Goal: Transaction & Acquisition: Purchase product/service

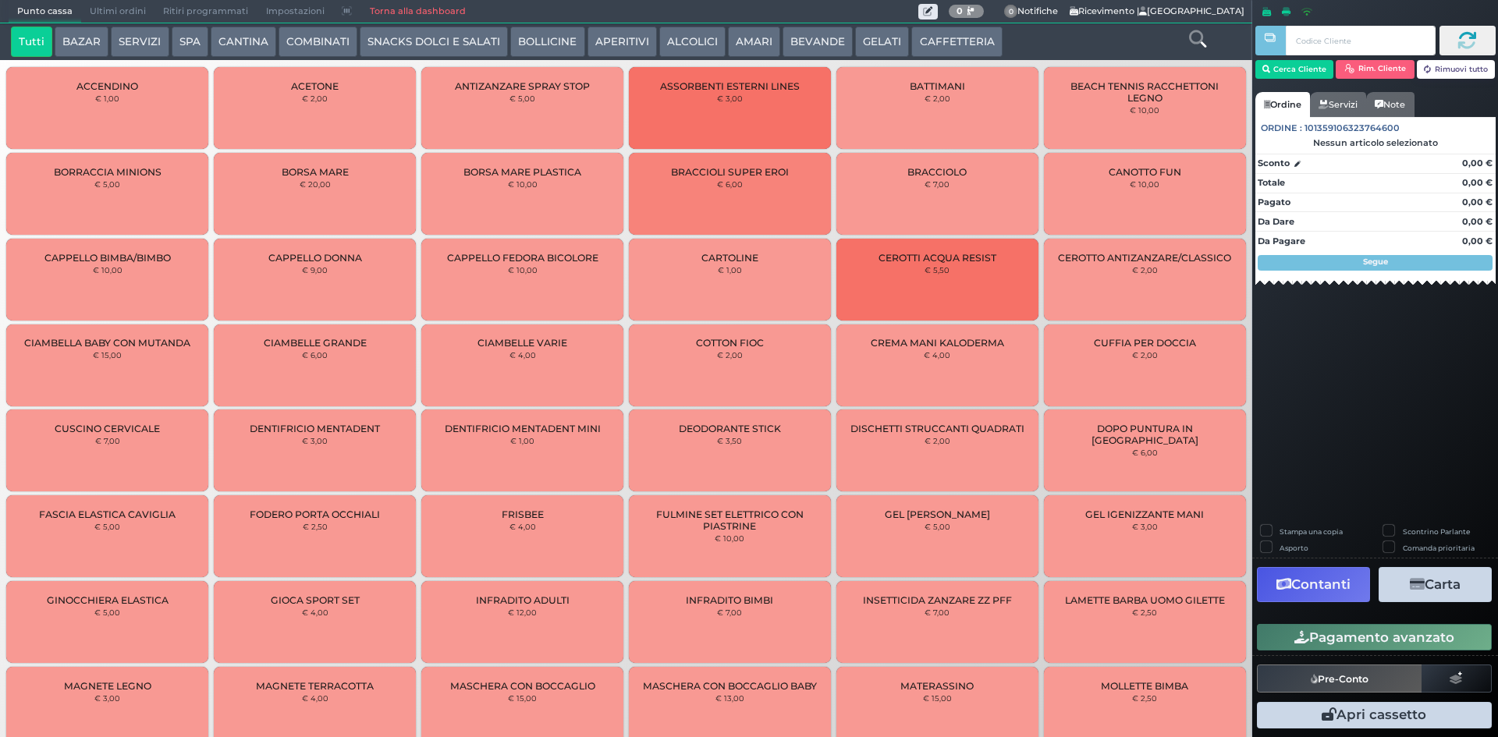
scroll to position [222, 0]
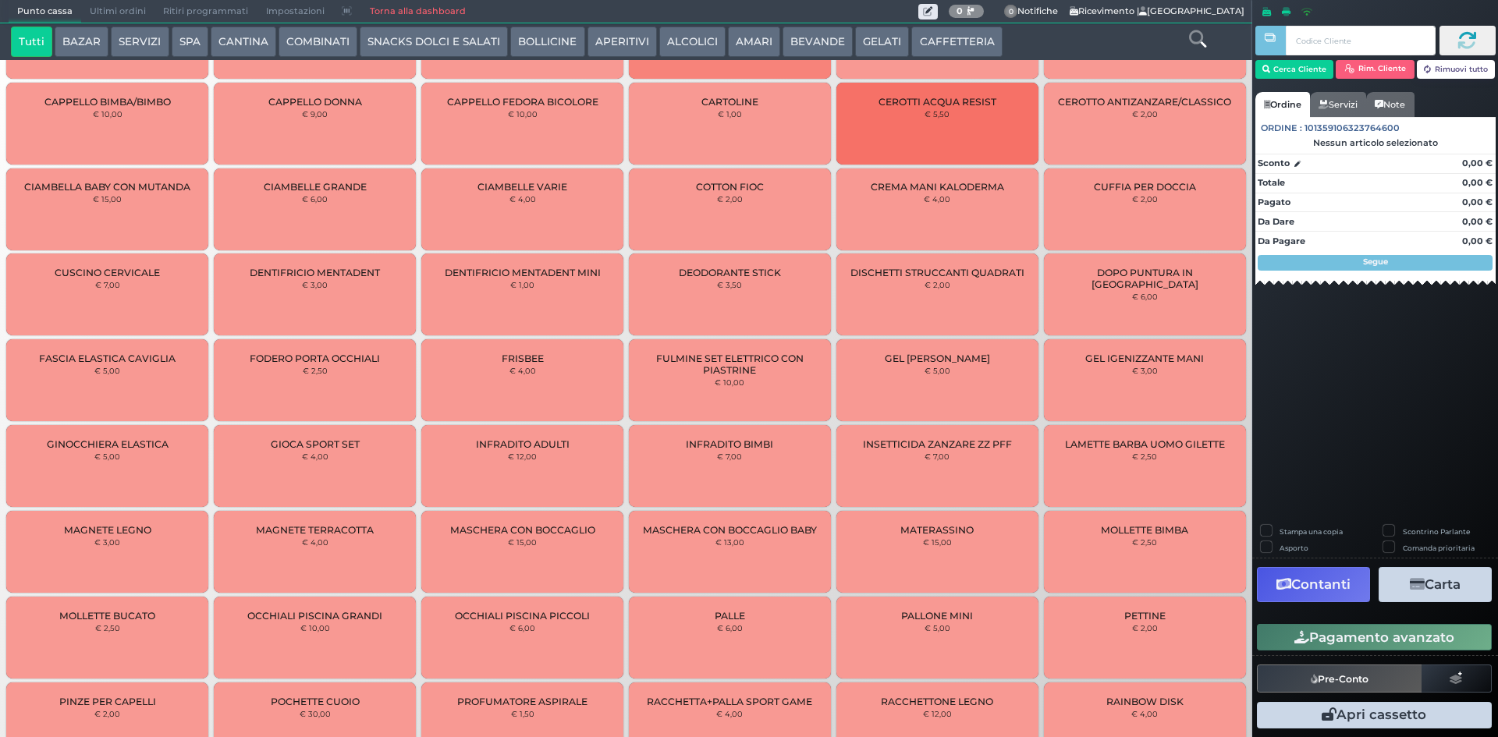
click at [855, 45] on button "GELATI" at bounding box center [882, 42] width 54 height 31
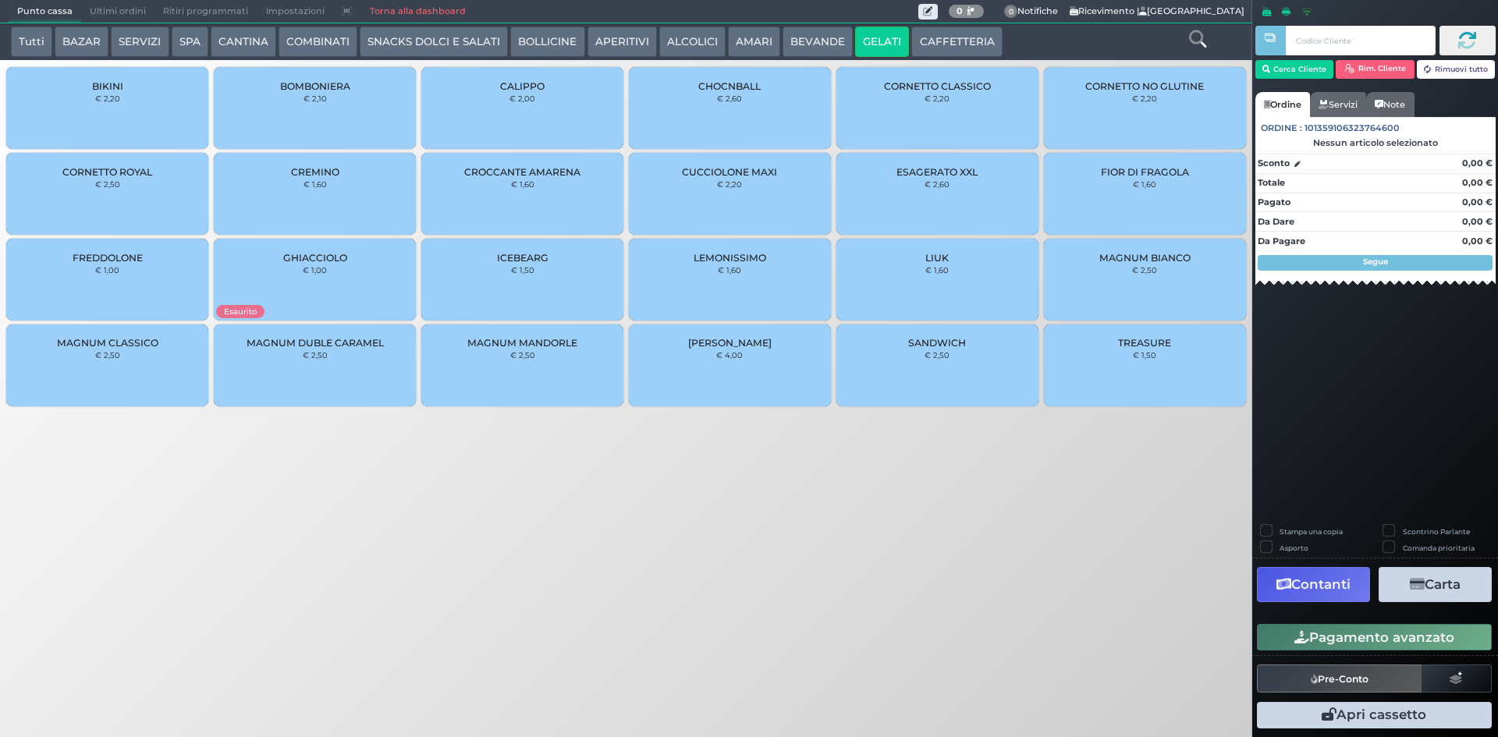
click at [803, 33] on button "BEVANDE" at bounding box center [818, 42] width 70 height 31
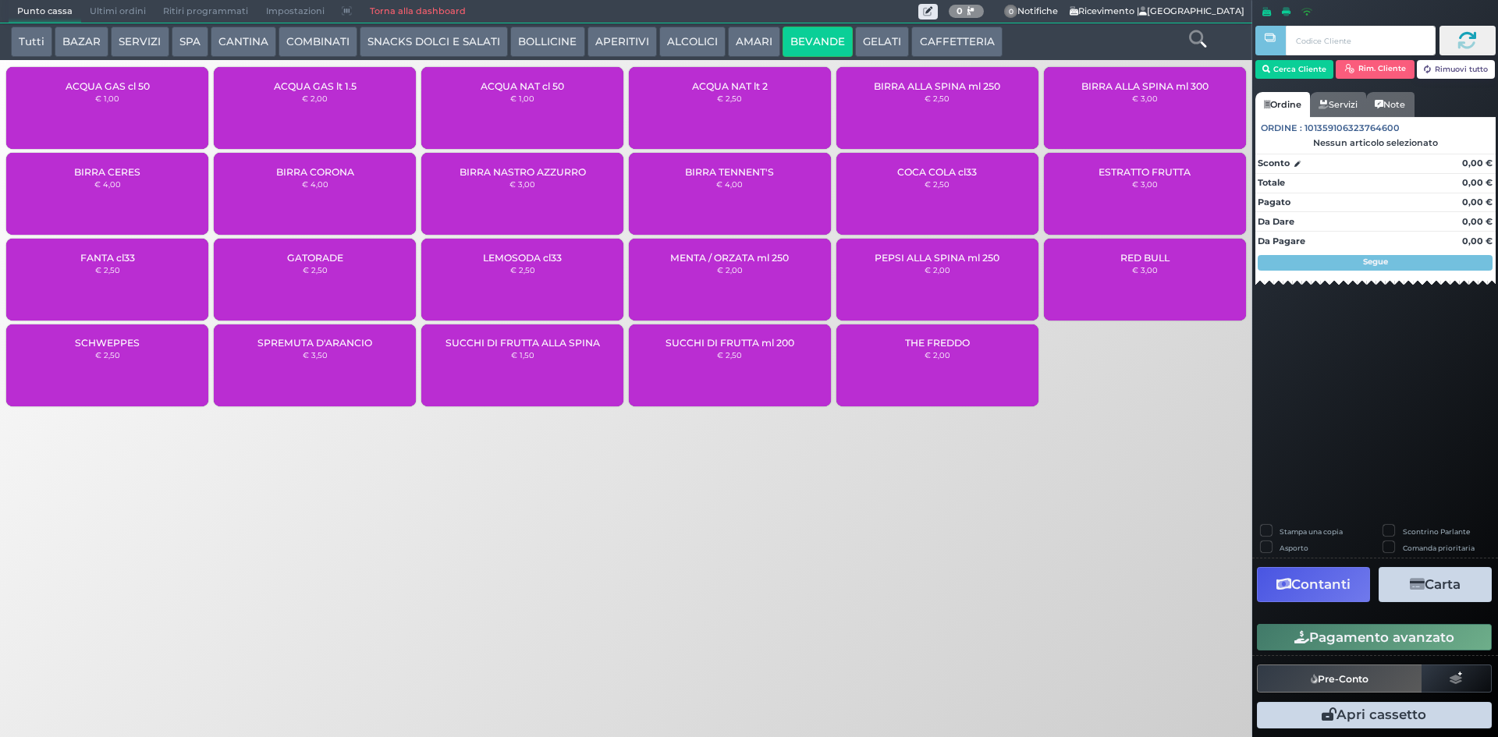
click at [284, 46] on button "COMBINATI" at bounding box center [318, 42] width 79 height 31
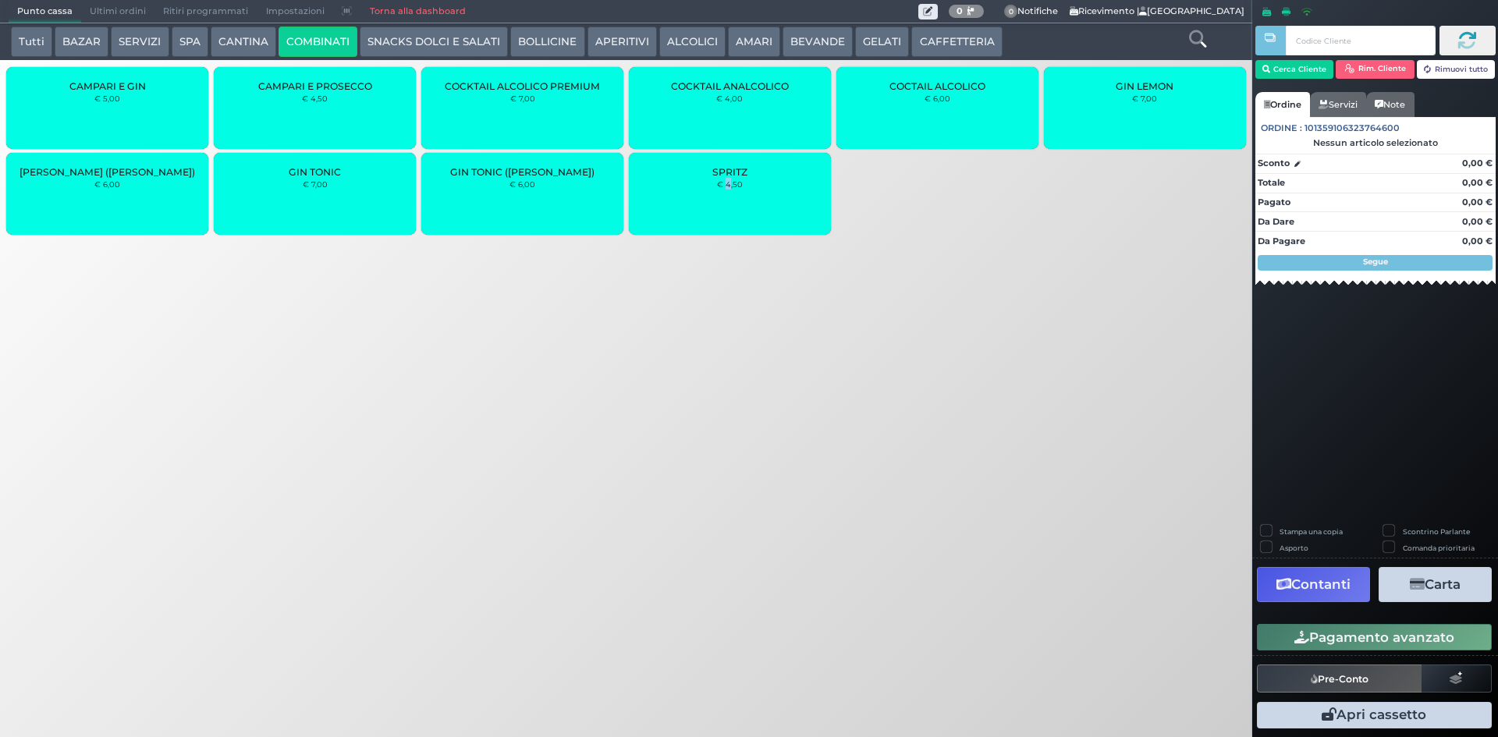
click at [729, 190] on div "SPRITZ € 4,50" at bounding box center [730, 194] width 202 height 82
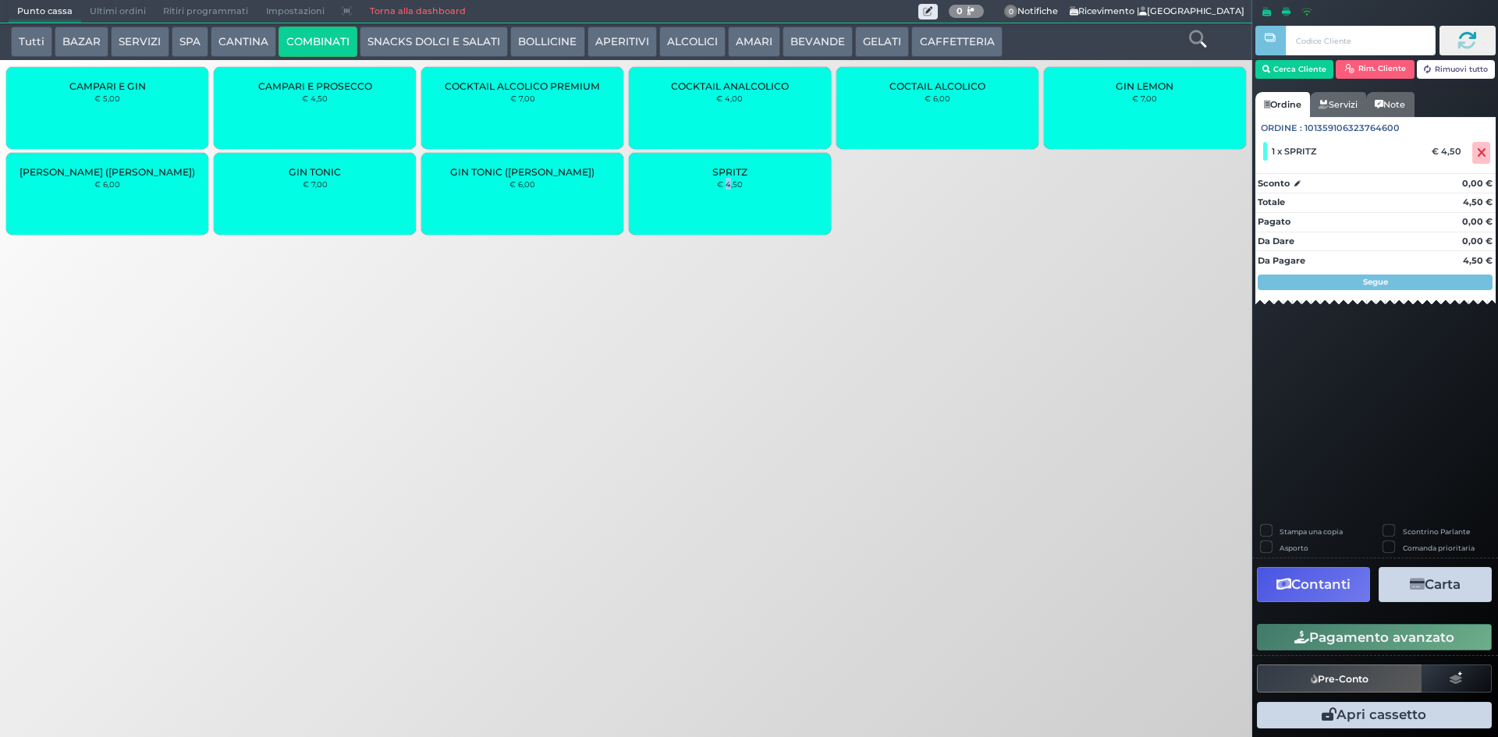
click at [413, 37] on button "SNACKS DOLCI E SALATI" at bounding box center [434, 42] width 148 height 31
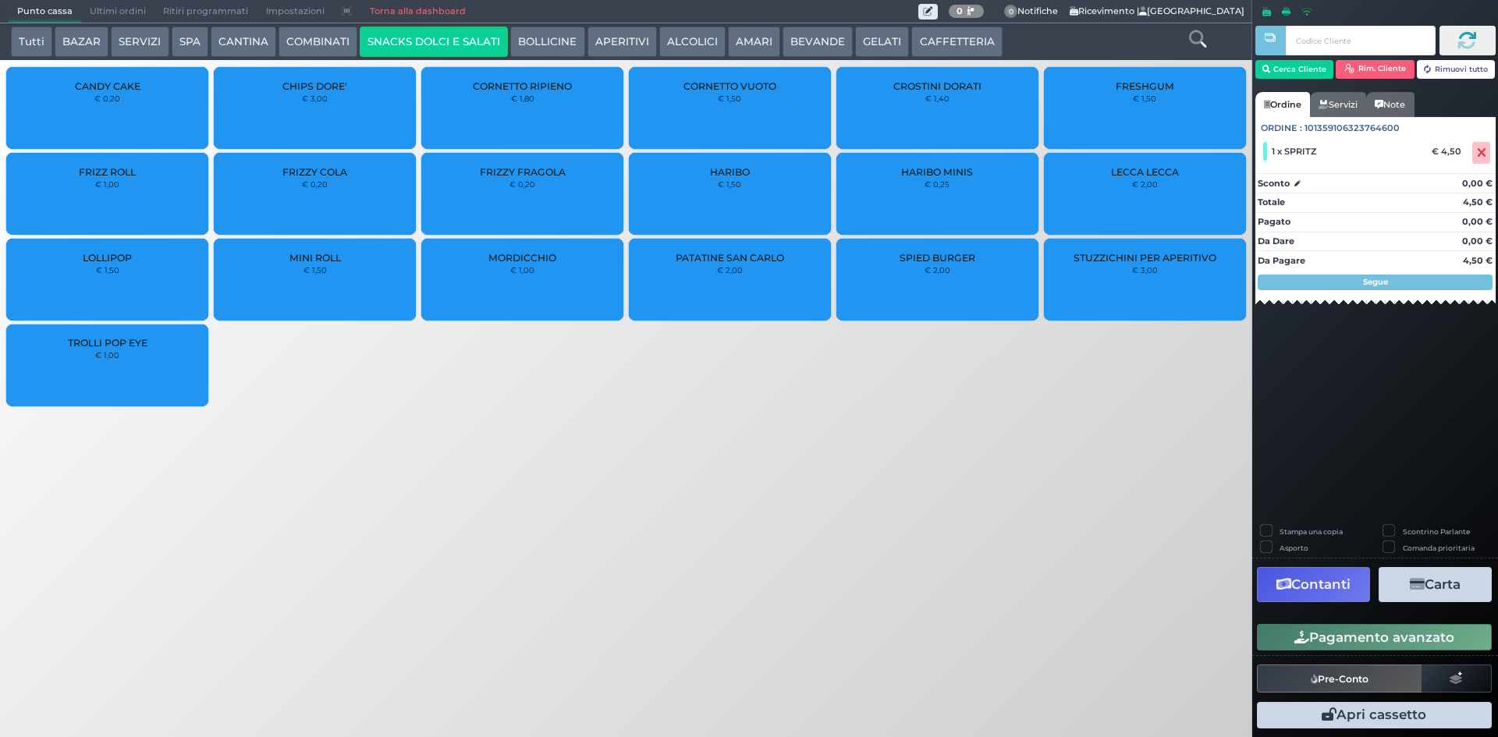
click at [748, 245] on div "PATATINE SAN CARLO € 2,00" at bounding box center [730, 280] width 202 height 82
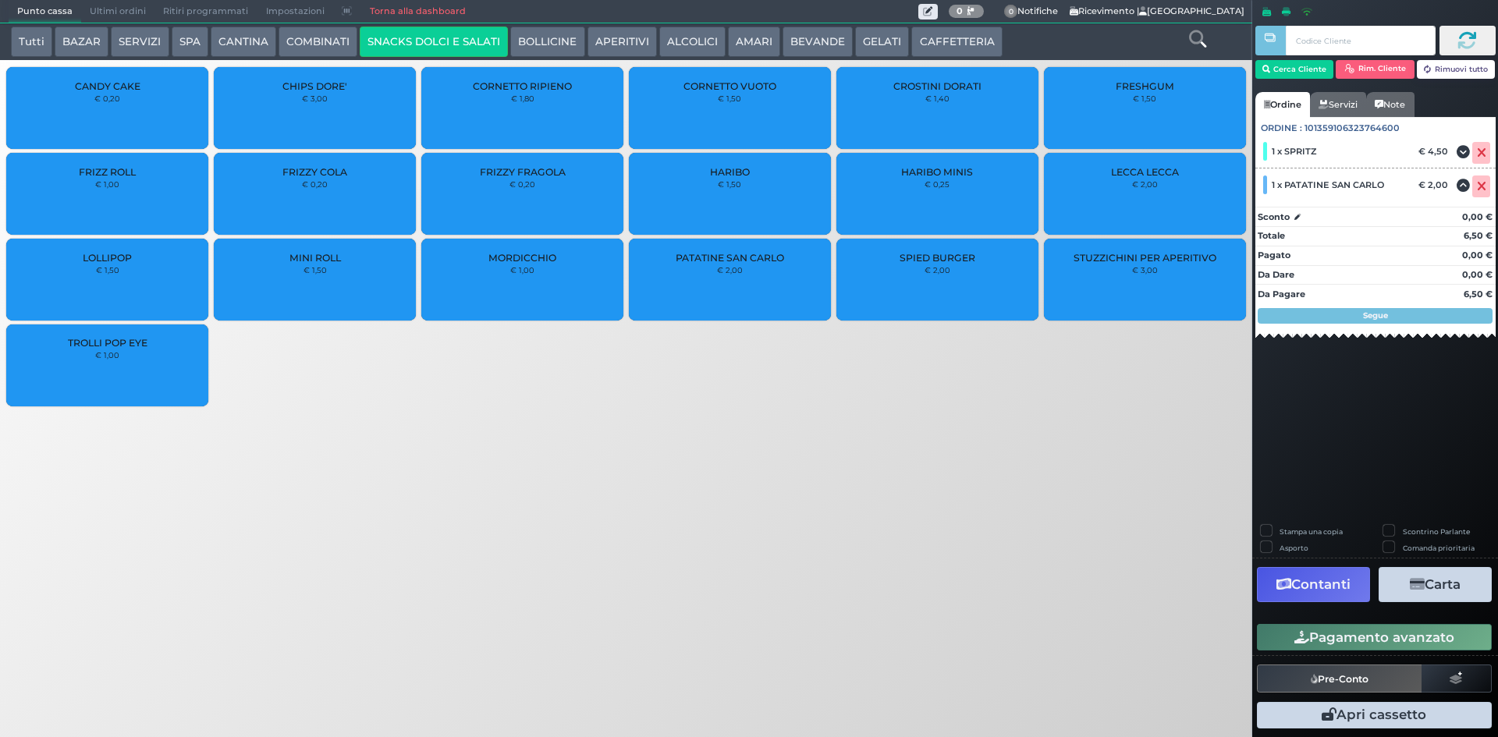
click at [1354, 23] on div at bounding box center [1345, 40] width 180 height 39
click at [1349, 36] on input "text" at bounding box center [1360, 41] width 149 height 30
type input "151"
drag, startPoint x: 1340, startPoint y: 41, endPoint x: 1264, endPoint y: 34, distance: 76.8
click at [1264, 34] on div "151" at bounding box center [1345, 41] width 180 height 30
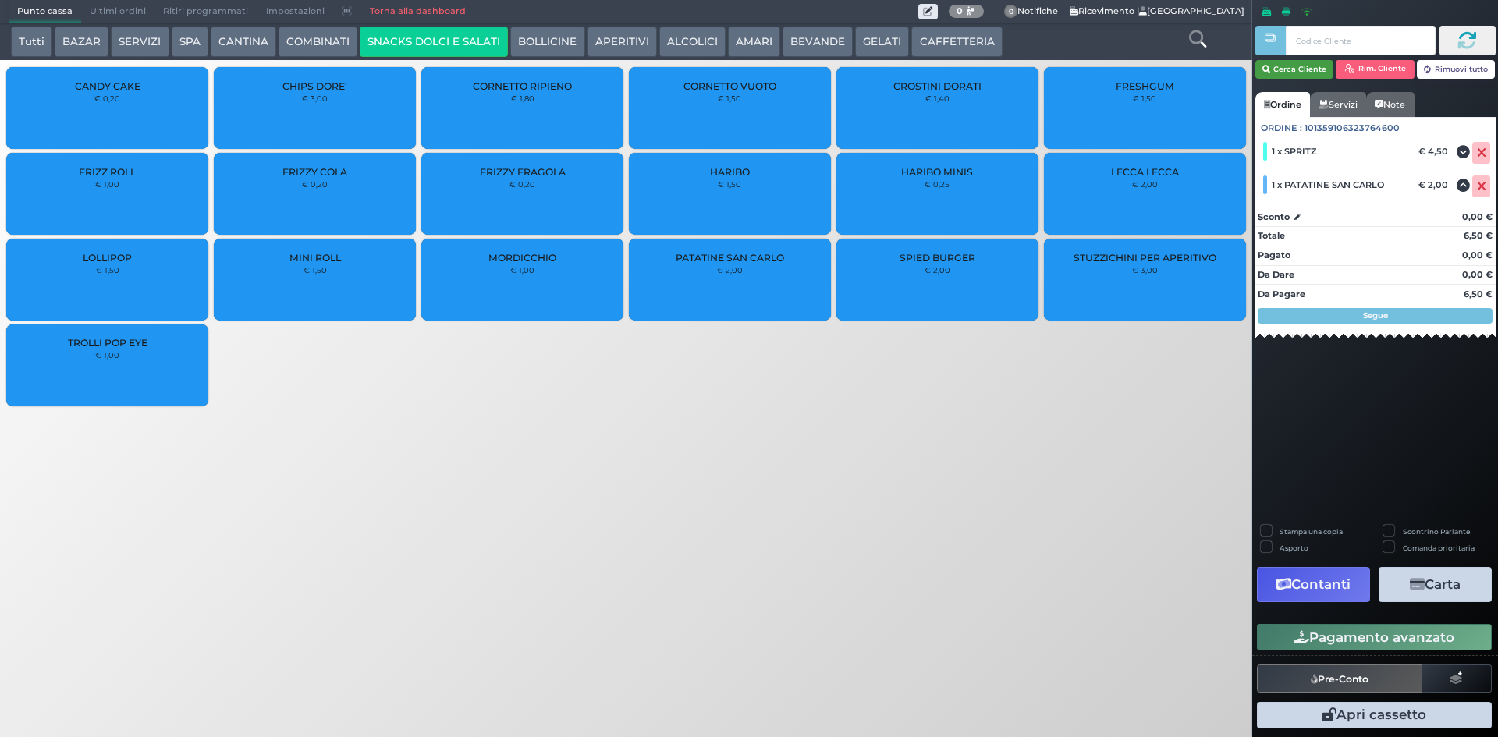
click at [1267, 66] on icon "button" at bounding box center [1266, 69] width 8 height 13
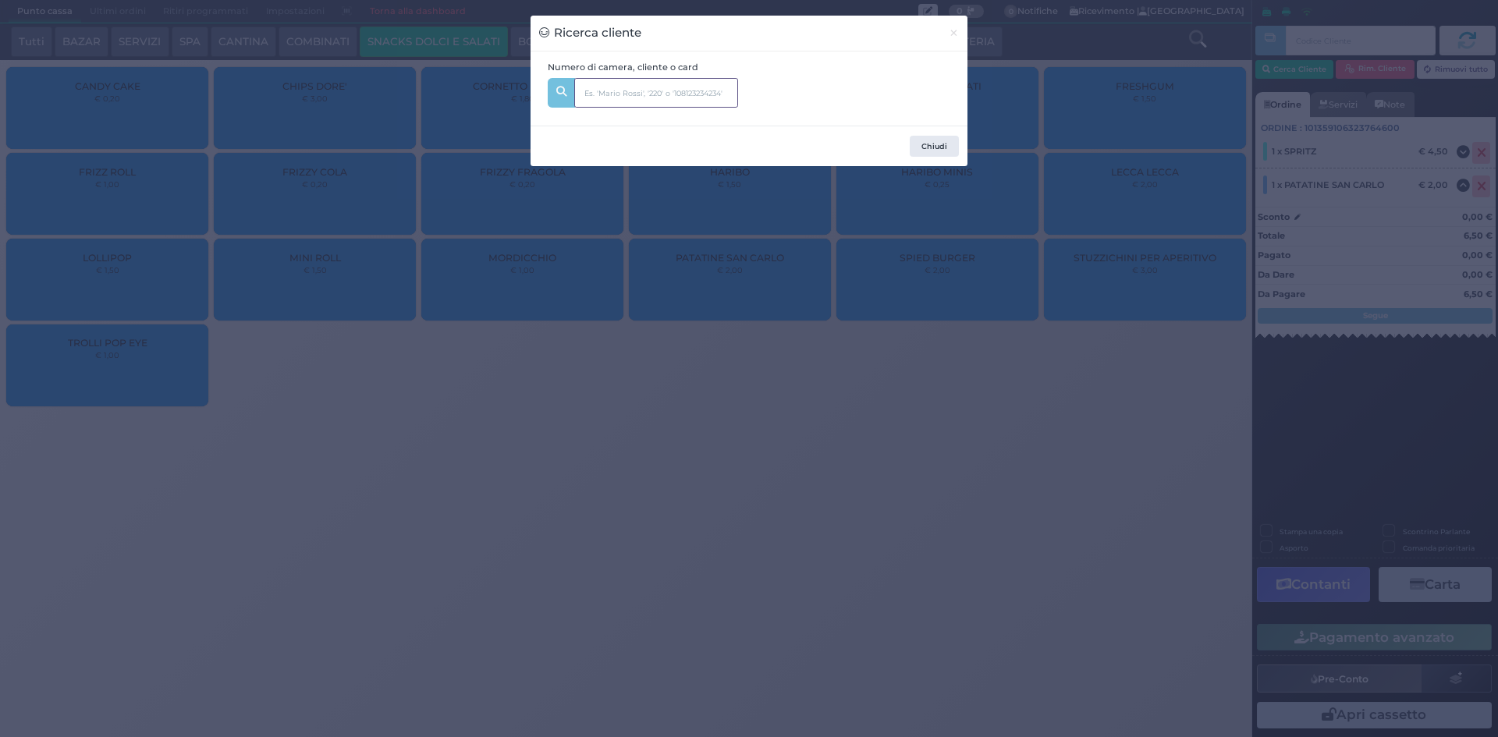
click at [619, 105] on input "text" at bounding box center [656, 93] width 164 height 30
type input "151"
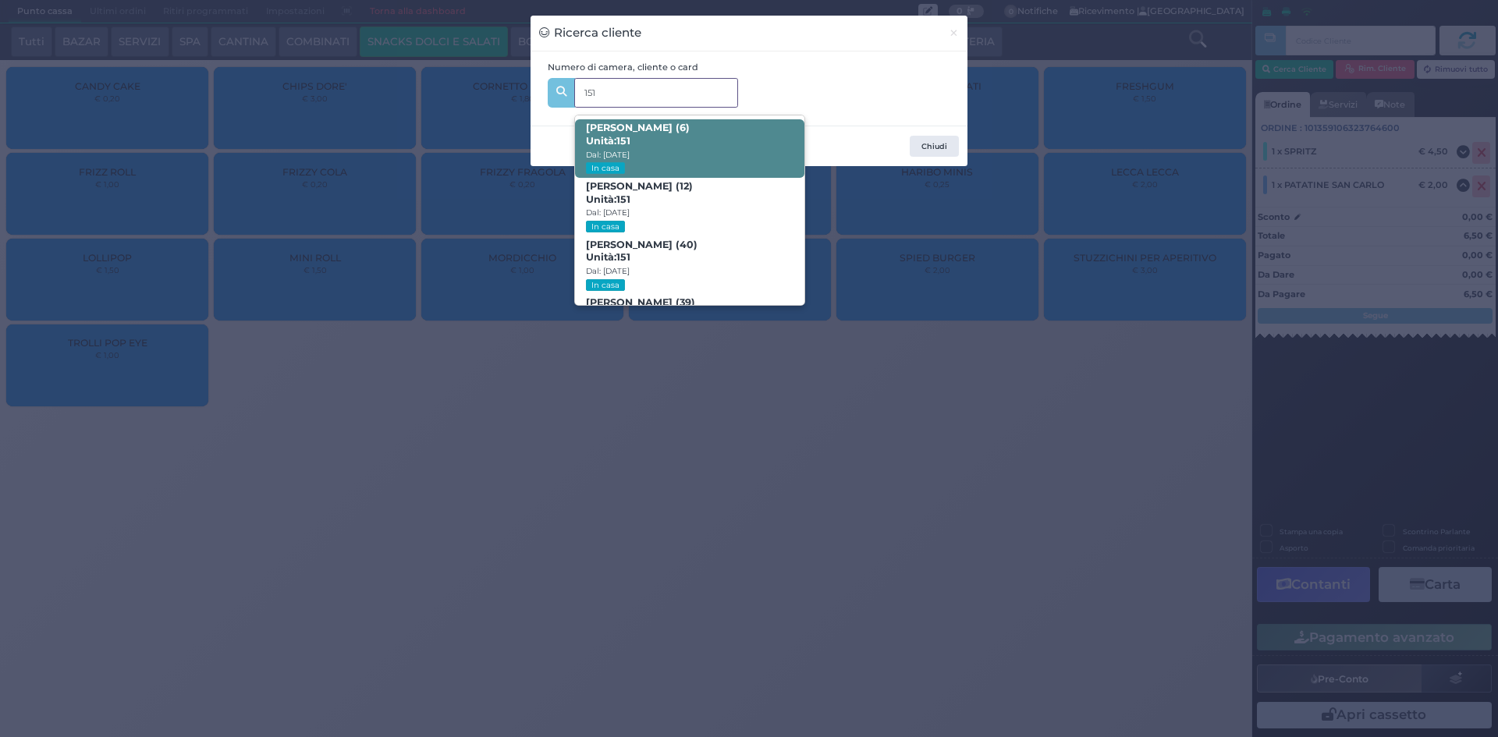
scroll to position [74, 0]
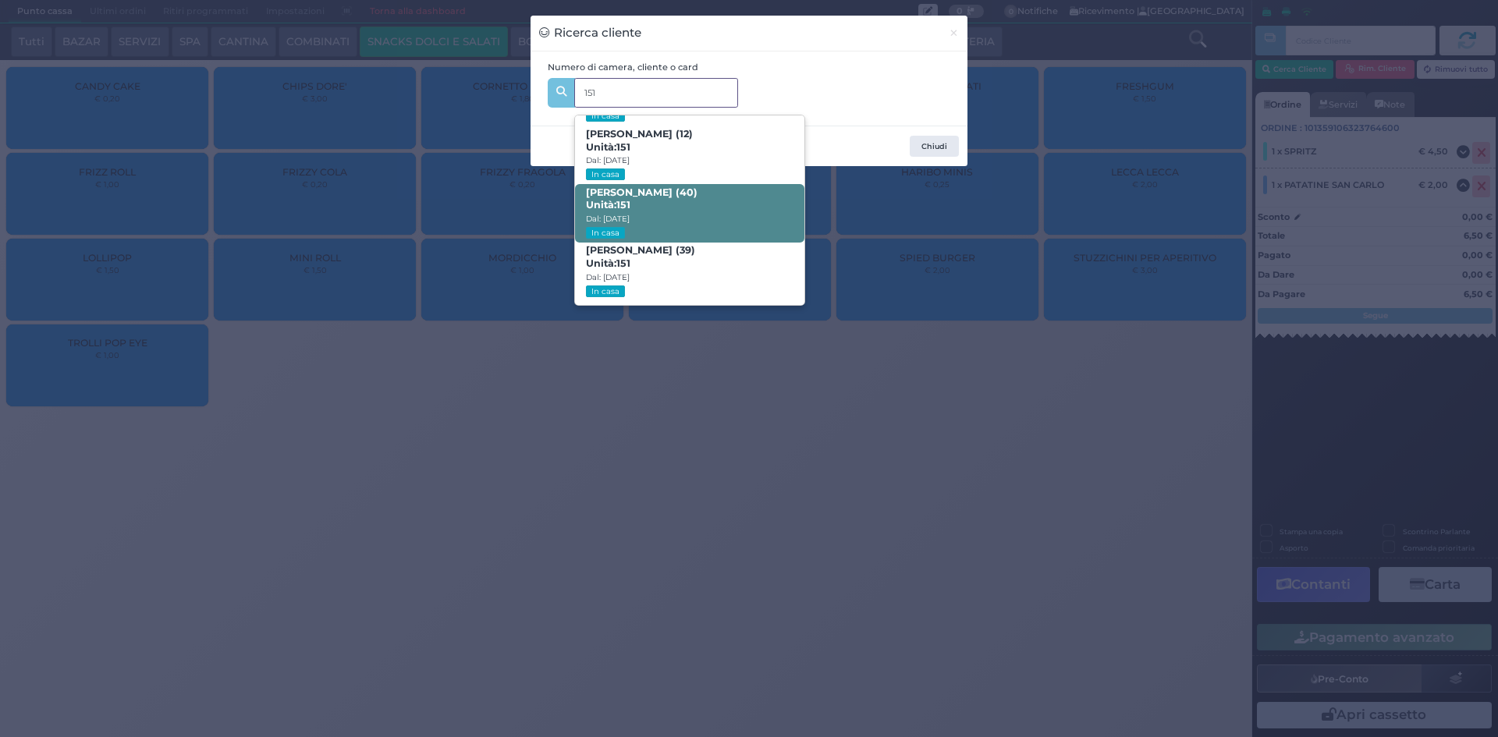
click at [750, 218] on span "Dina Bahau (40) Unità: 151 Dal: 23/08/2025 In casa" at bounding box center [689, 213] width 229 height 59
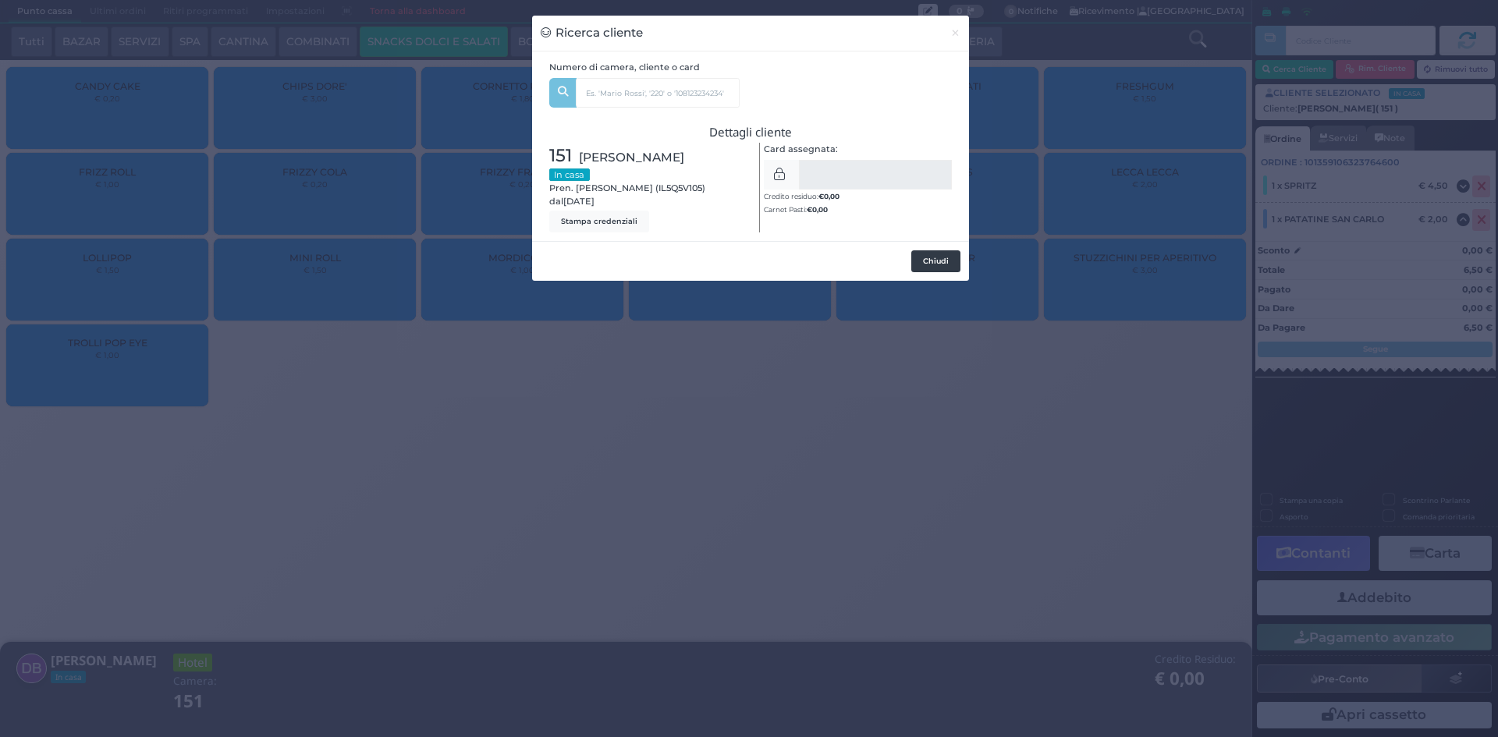
click at [954, 266] on button "Chiudi" at bounding box center [935, 261] width 49 height 22
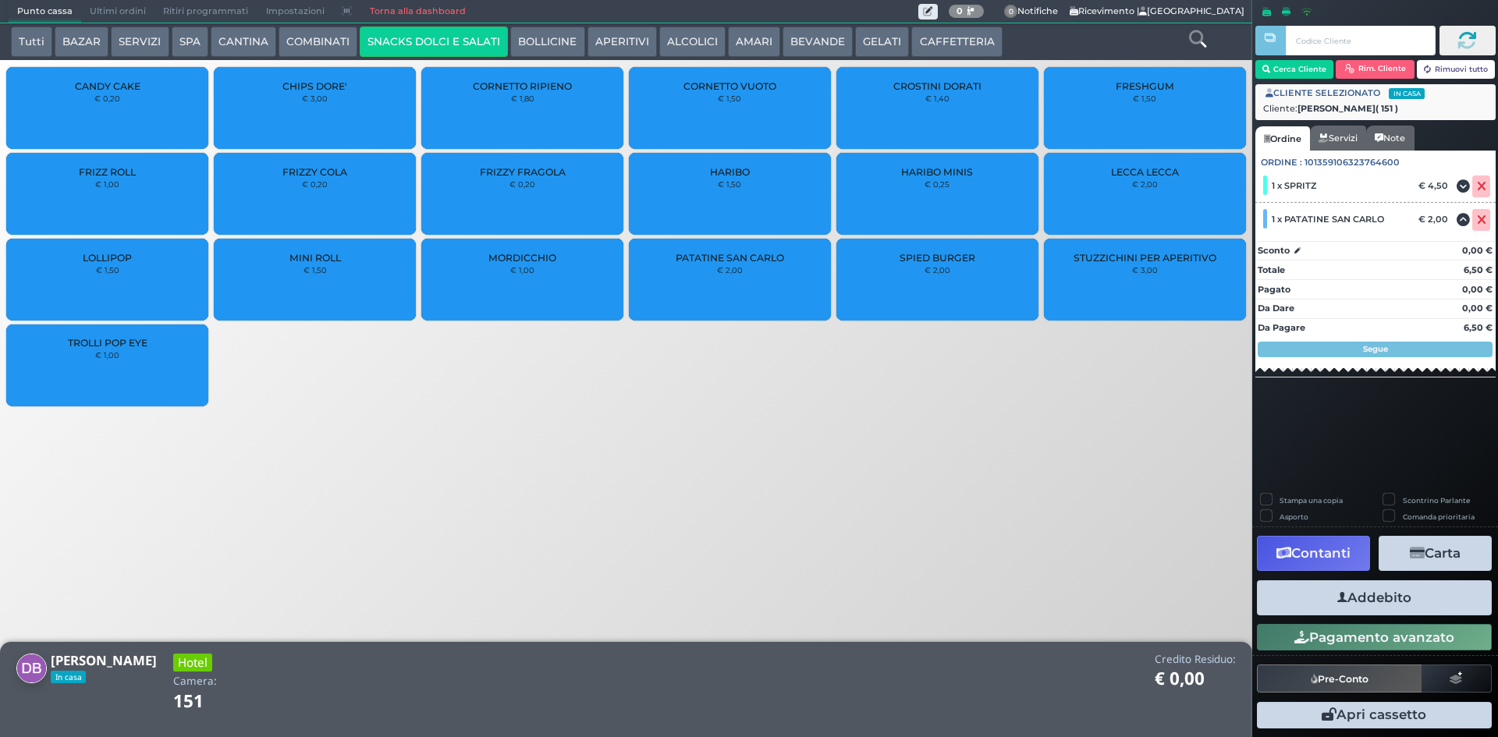
click at [1467, 597] on button "Addebito" at bounding box center [1374, 597] width 235 height 35
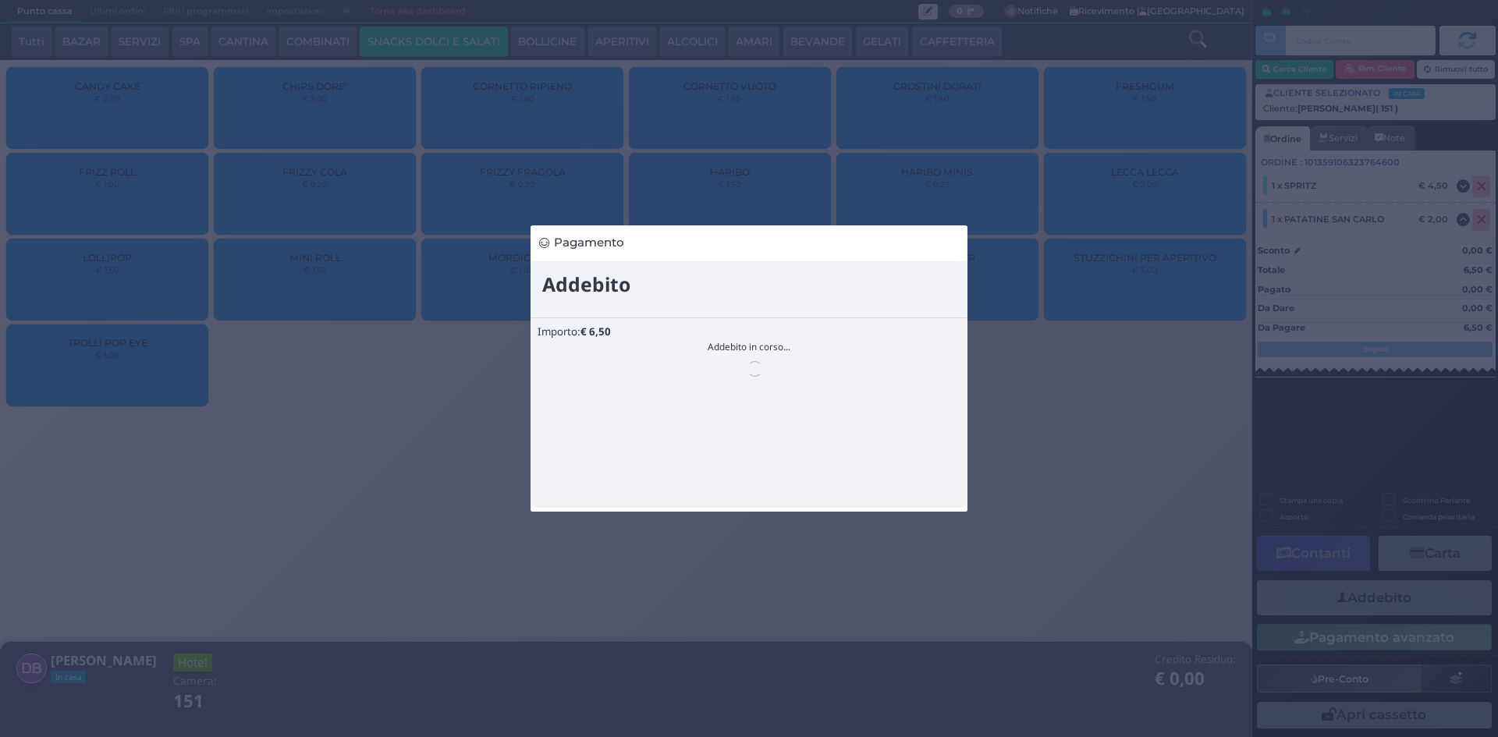
scroll to position [0, 0]
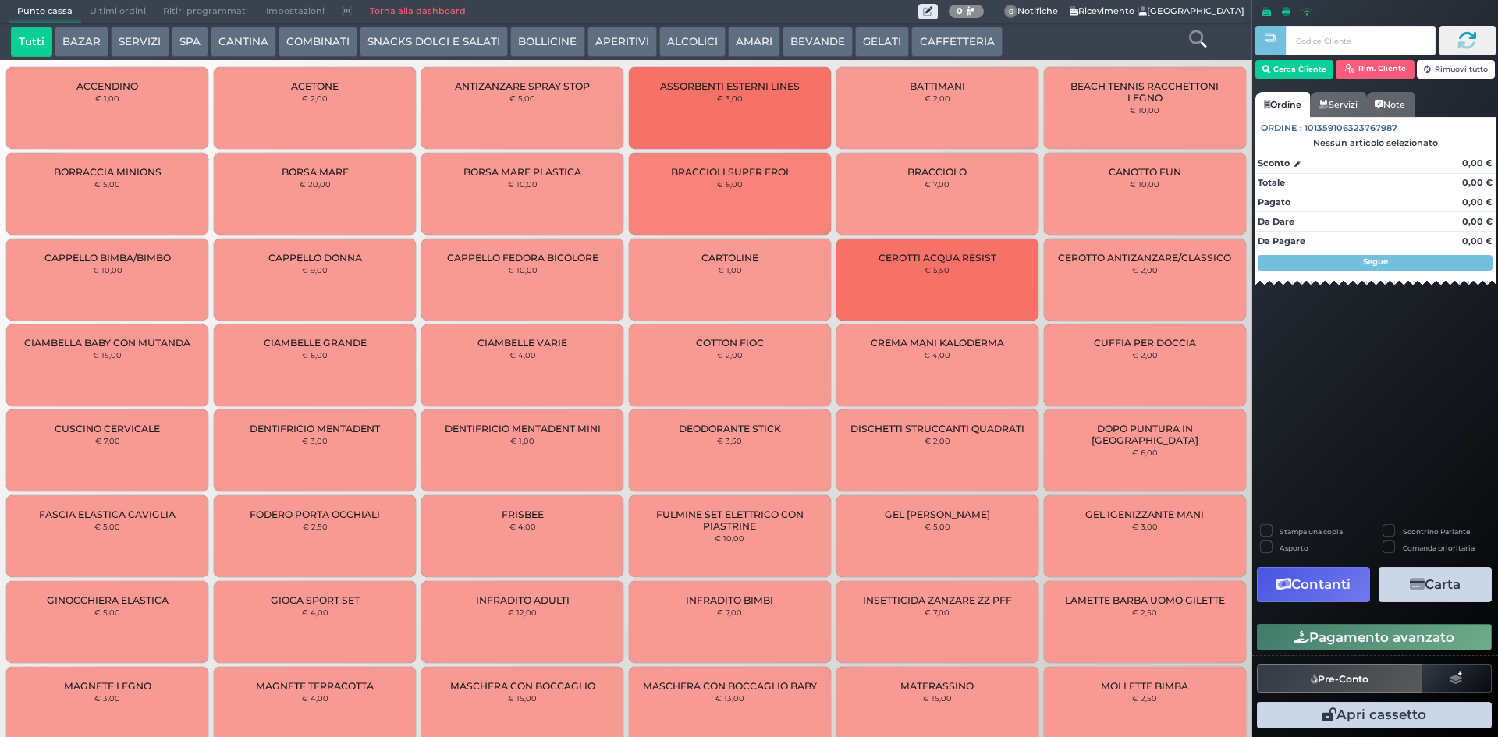
click at [127, 12] on span "Ultimi ordini" at bounding box center [117, 12] width 73 height 22
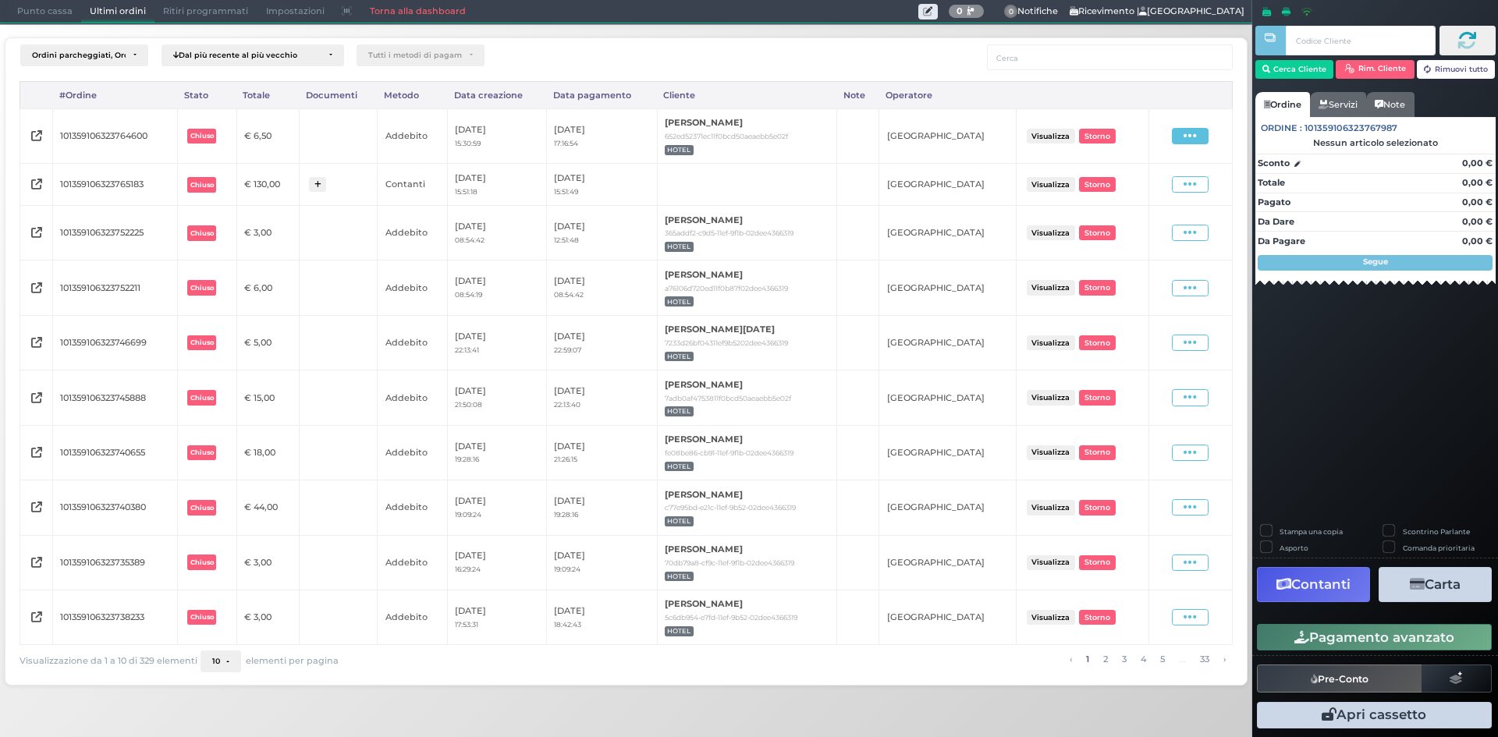
click at [1199, 137] on span at bounding box center [1190, 136] width 37 height 16
click at [1159, 182] on span "Ristampa Pre-Conto" at bounding box center [1155, 182] width 64 height 27
click at [37, 12] on span "Punto cassa" at bounding box center [45, 12] width 73 height 22
